Goal: Transaction & Acquisition: Purchase product/service

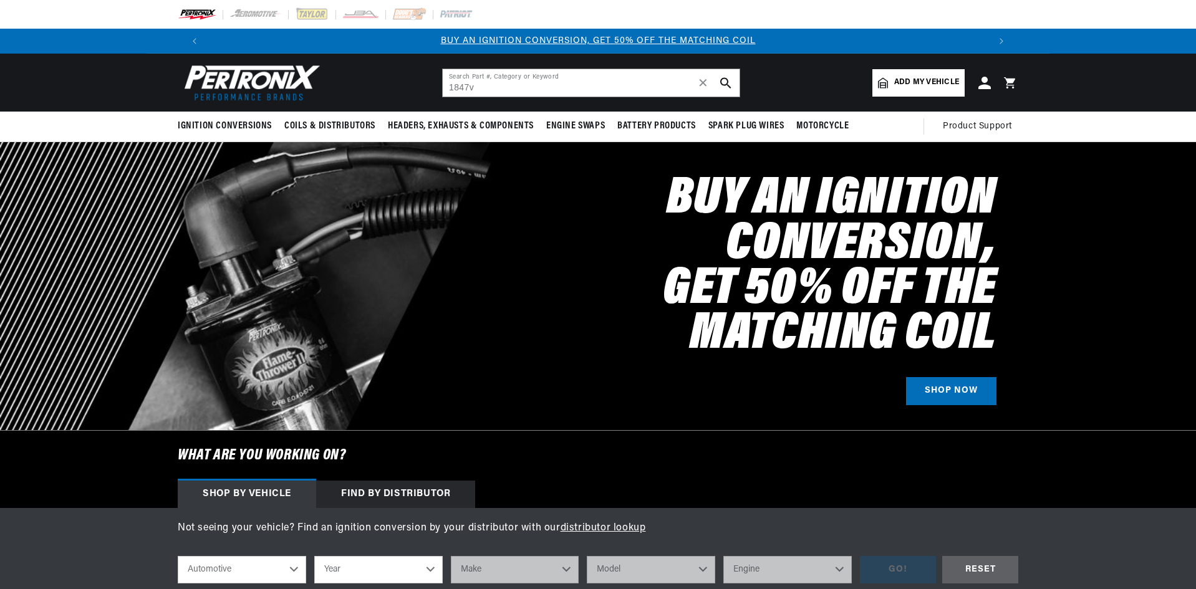
type input "1847v"
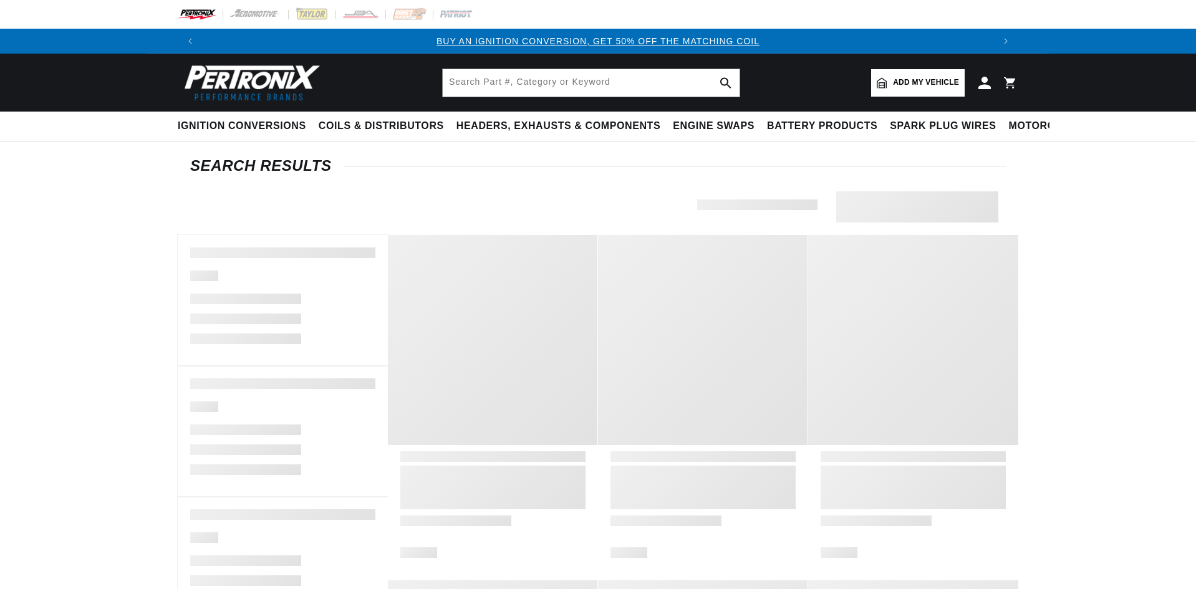
type input "1847v"
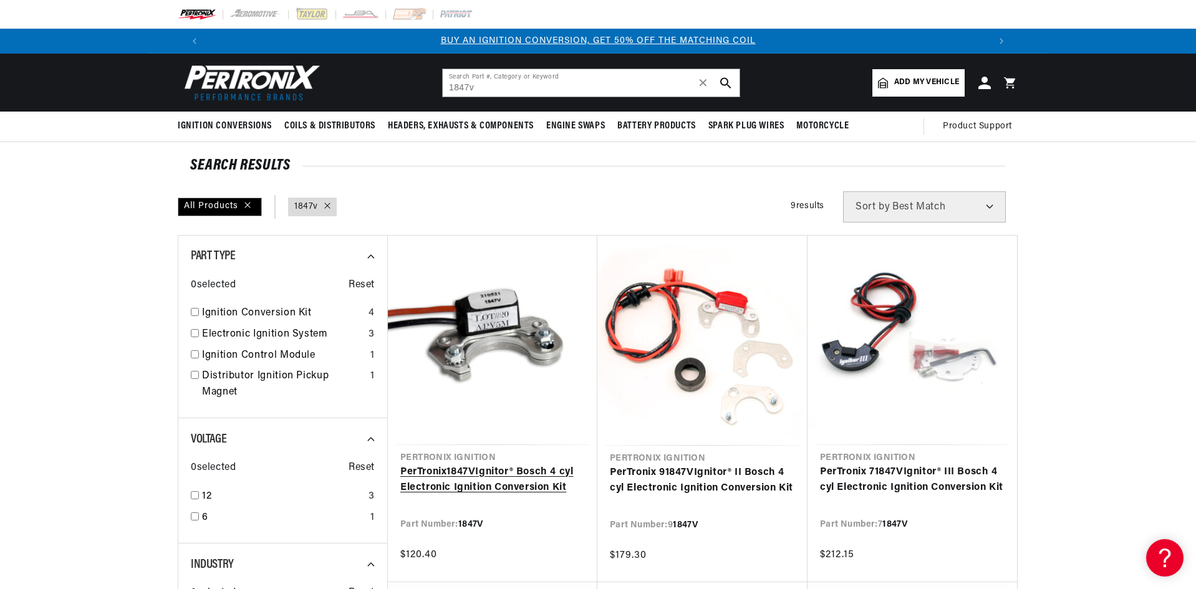
click at [518, 483] on link "PerTronix 1847V Ignitor® Bosch 4 cyl Electronic Ignition Conversion Kit" at bounding box center [492, 480] width 185 height 32
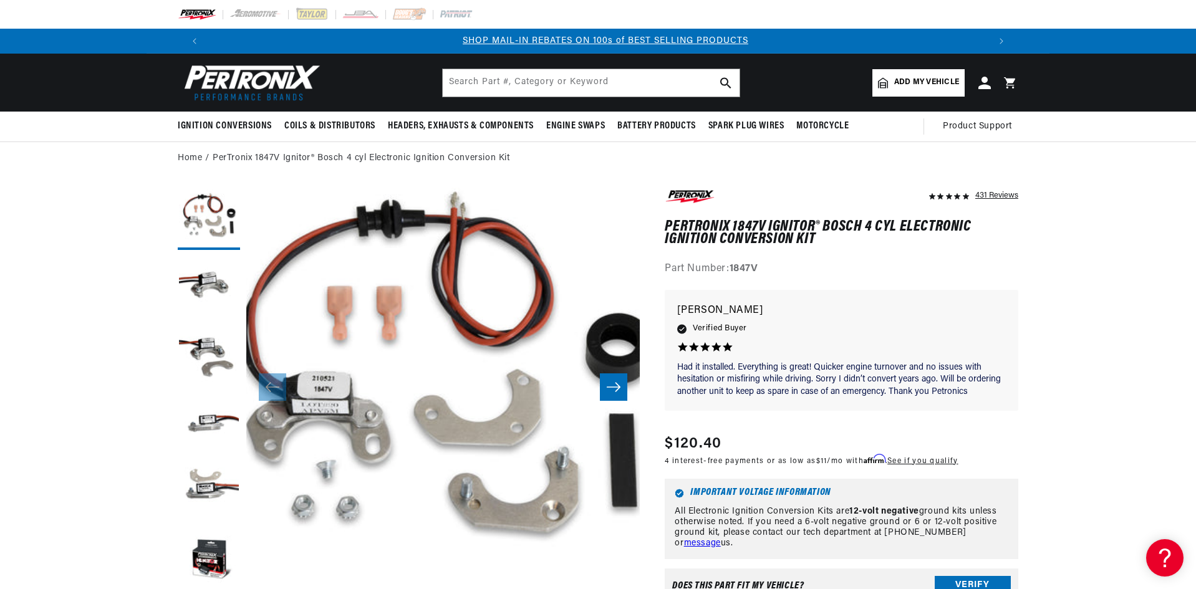
scroll to position [0, 779]
